Goal: Find specific page/section: Find specific page/section

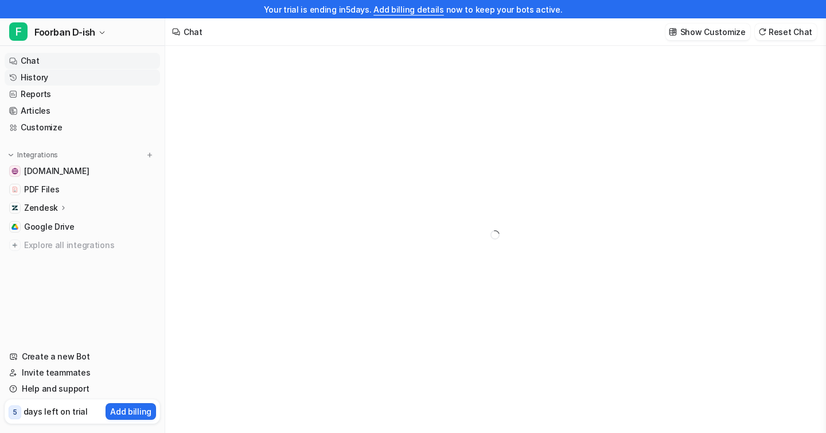
click at [58, 81] on link "History" at bounding box center [83, 77] width 156 height 16
